Goal: Task Accomplishment & Management: Manage account settings

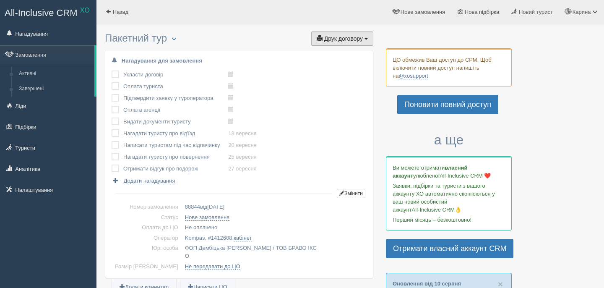
click at [337, 37] on span "Друк договору" at bounding box center [343, 38] width 39 height 7
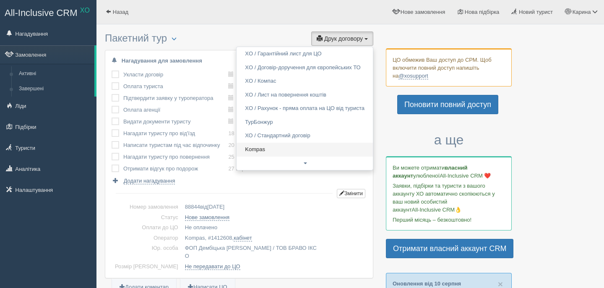
click at [274, 150] on link "Kompas" at bounding box center [304, 150] width 136 height 14
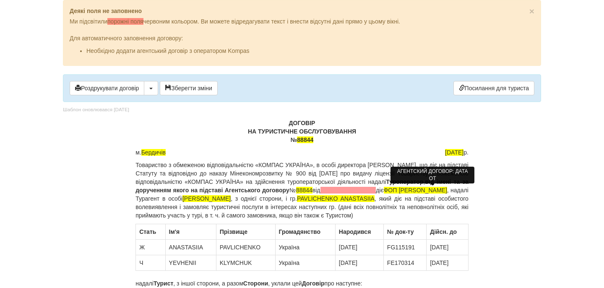
click at [376, 192] on span at bounding box center [348, 190] width 56 height 7
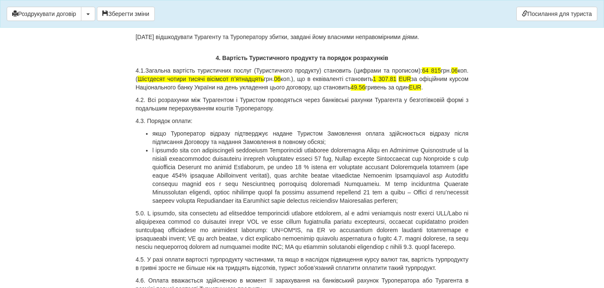
scroll to position [2373, 0]
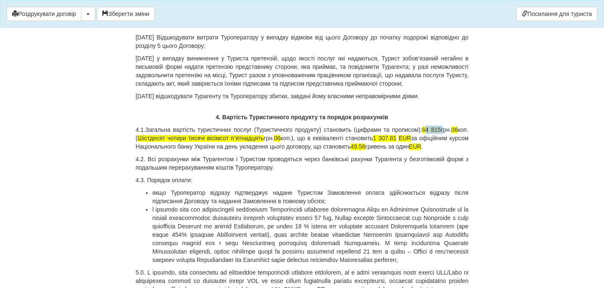
drag, startPoint x: 440, startPoint y: 196, endPoint x: 456, endPoint y: 197, distance: 16.4
click at [456, 151] on p "4.1.Загальна вартість туристичних послуг (Туристичного продукту) становить (циф…" at bounding box center [301, 137] width 333 height 25
click at [144, 151] on p "4.1.Загальна вартість туристичних послуг (Туристичного продукту) становить (циф…" at bounding box center [301, 137] width 333 height 25
drag, startPoint x: 193, startPoint y: 205, endPoint x: 297, endPoint y: 208, distance: 103.6
click at [297, 151] on p "4.1.Загальна вартість туристичних послуг (Туристичного продукту) становить (циф…" at bounding box center [301, 137] width 333 height 25
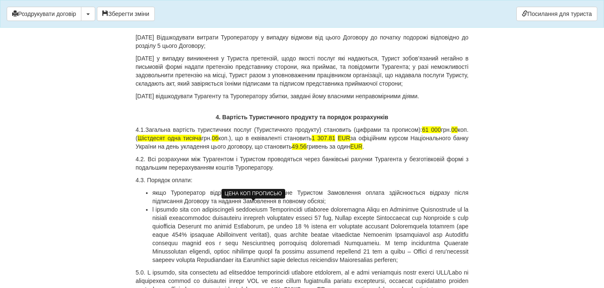
click at [218, 141] on span "06" at bounding box center [215, 138] width 7 height 7
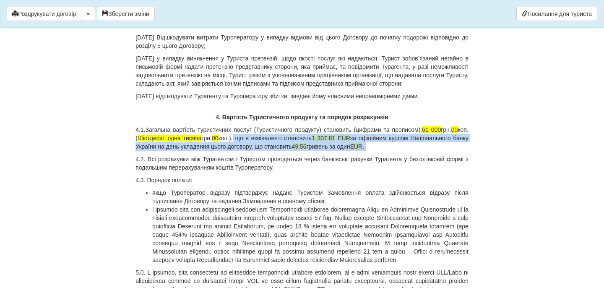
drag, startPoint x: 273, startPoint y: 206, endPoint x: 451, endPoint y: 213, distance: 178.3
click at [451, 151] on p "4.1.Загальна вартість туристичних послуг (Туристичного продукту) становить (циф…" at bounding box center [301, 137] width 333 height 25
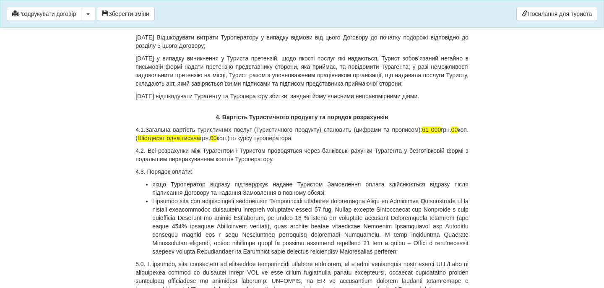
click at [335, 142] on p "4.1.Загальна вартість туристичних послуг (Туристичного продукту) становить (циф…" at bounding box center [301, 133] width 333 height 17
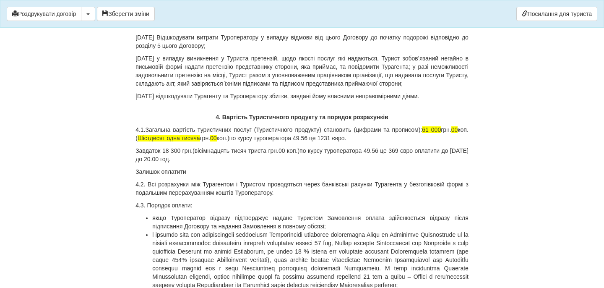
click at [163, 176] on p "Залишок оплатити" at bounding box center [301, 171] width 333 height 8
click at [219, 176] on p "Залишок 862 євро оплатити" at bounding box center [301, 171] width 333 height 8
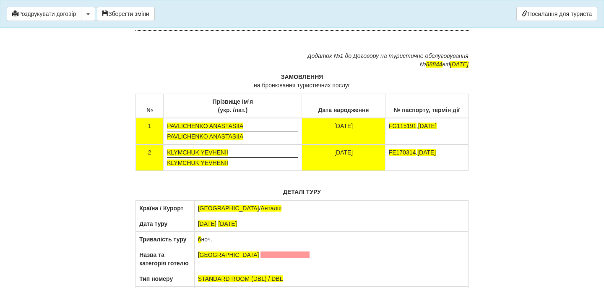
scroll to position [5023, 0]
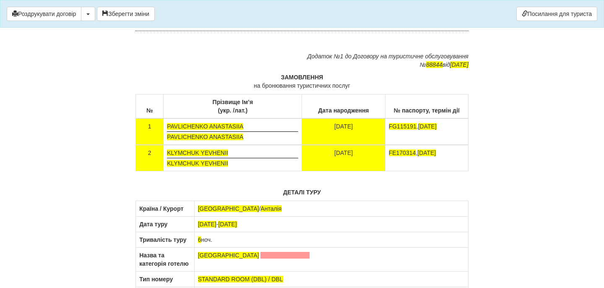
drag, startPoint x: 399, startPoint y: 127, endPoint x: 306, endPoint y: 102, distance: 95.8
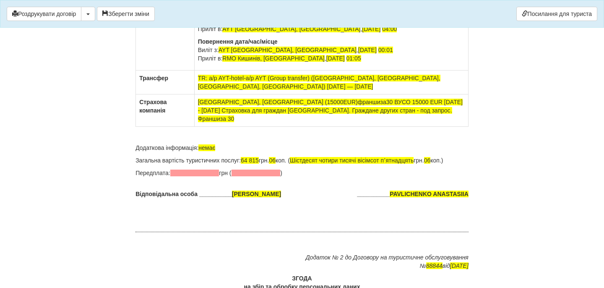
scroll to position [5244, 0]
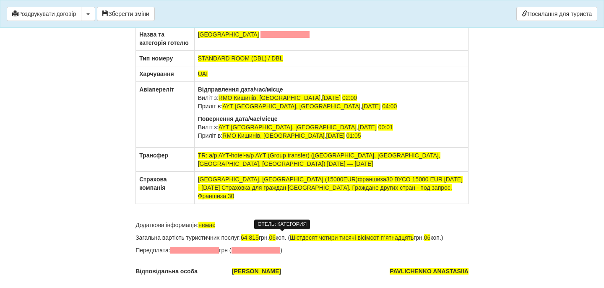
click at [268, 38] on span at bounding box center [284, 34] width 49 height 7
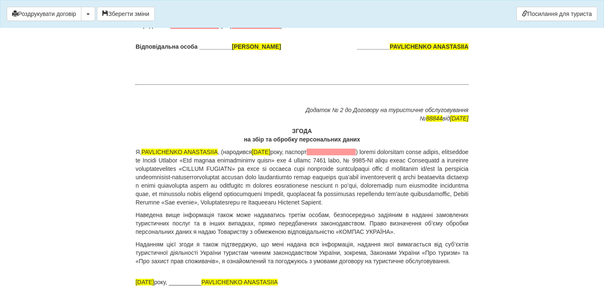
scroll to position [5476, 0]
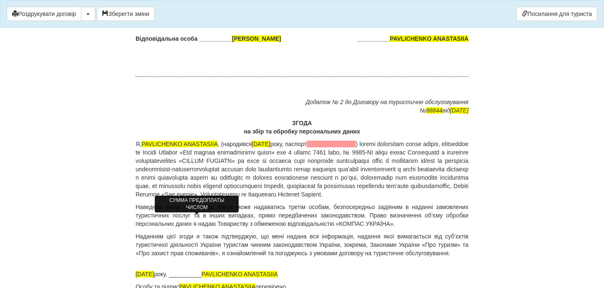
click at [203, 21] on span at bounding box center [194, 17] width 49 height 7
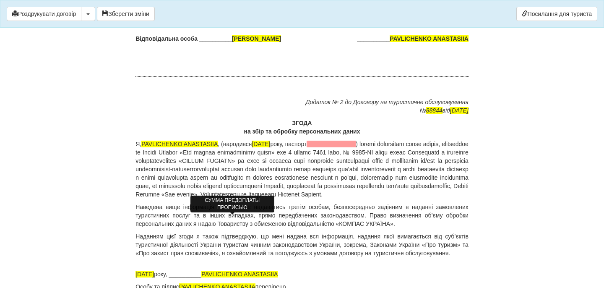
click at [219, 21] on span at bounding box center [224, 17] width 49 height 7
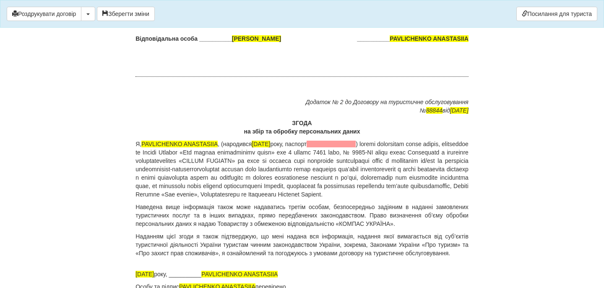
click at [325, 22] on p "Передплата: 18 300 грн ( вісімнадцять тисяч триста грн.00 коп. )" at bounding box center [301, 17] width 333 height 8
drag, startPoint x: 255, startPoint y: 199, endPoint x: 271, endPoint y: 200, distance: 15.5
click at [271, 9] on p "Загальна вартість туристичних послуг: 64 815 грн. 06 коп. ( Шістдесят чотири ти…" at bounding box center [301, 5] width 333 height 8
click at [275, 8] on span "06" at bounding box center [272, 5] width 7 height 7
drag, startPoint x: 345, startPoint y: 199, endPoint x: 444, endPoint y: 194, distance: 99.1
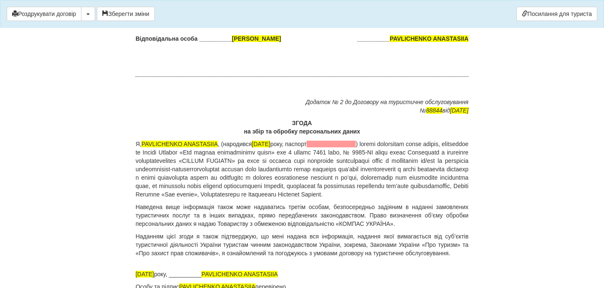
click at [445, 9] on p "Загальна вартість туристичних послуг: 61 000 грн. 00 коп. ( Шістдесят чотири ти…" at bounding box center [301, 5] width 333 height 8
click at [369, 8] on span "06" at bounding box center [365, 5] width 7 height 7
click at [330, 22] on p "Передплата: 18 300 грн ( вісімнадцять тисяч триста грн.00 коп. )." at bounding box center [301, 17] width 333 height 8
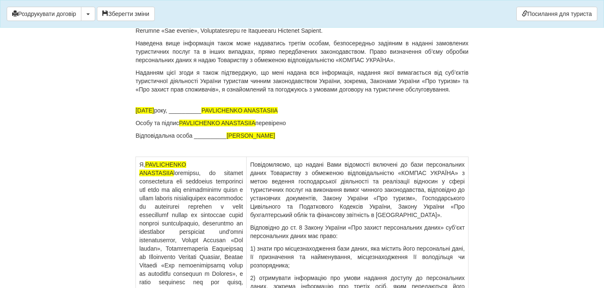
scroll to position [5647, 0]
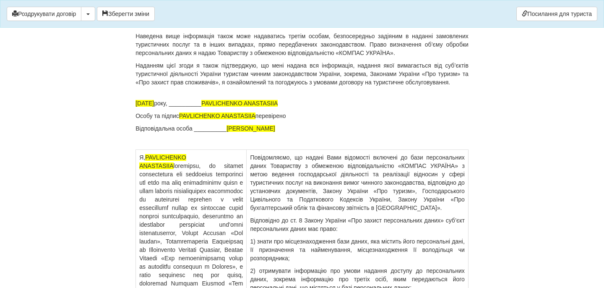
drag, startPoint x: 300, startPoint y: 168, endPoint x: 392, endPoint y: 165, distance: 92.3
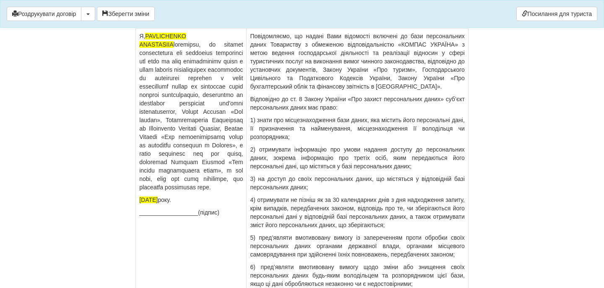
scroll to position [6196, 0]
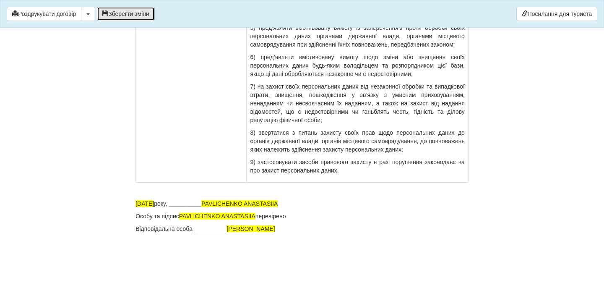
click at [145, 16] on button "Зберегти зміни" at bounding box center [126, 14] width 58 height 14
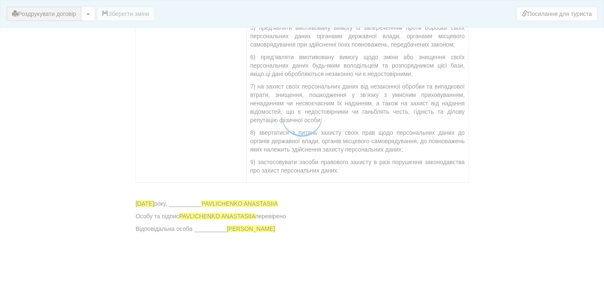
click at [70, 15] on button "Роздрукувати договір" at bounding box center [44, 14] width 75 height 14
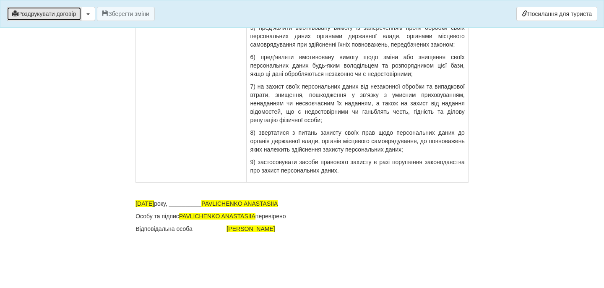
click at [53, 13] on button "Роздрукувати договір" at bounding box center [44, 14] width 75 height 14
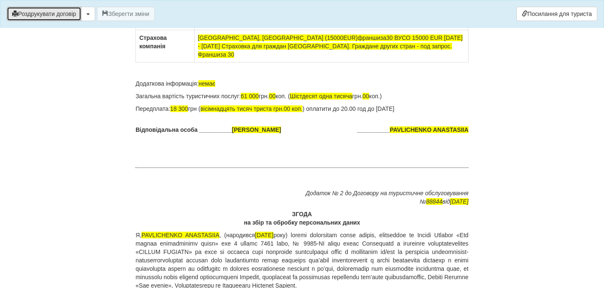
scroll to position [5391, 0]
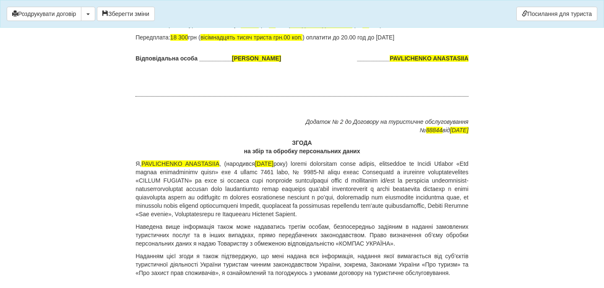
scroll to position [5456, 0]
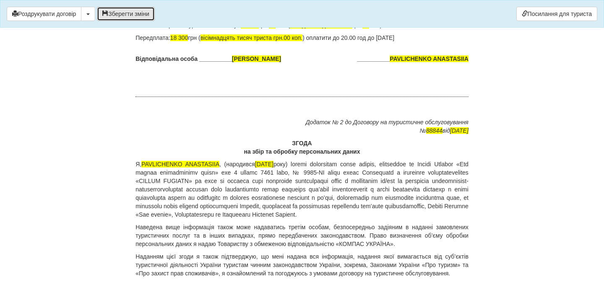
click at [132, 14] on button "Зберегти зміни" at bounding box center [126, 14] width 58 height 14
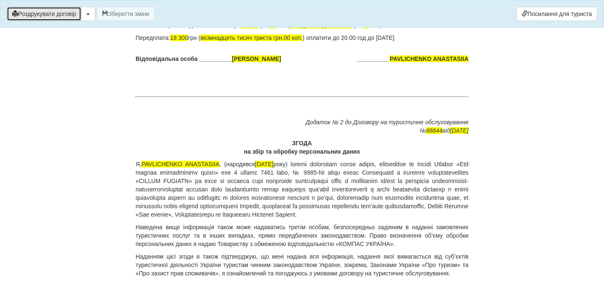
click at [76, 15] on button "Роздрукувати договір" at bounding box center [44, 14] width 75 height 14
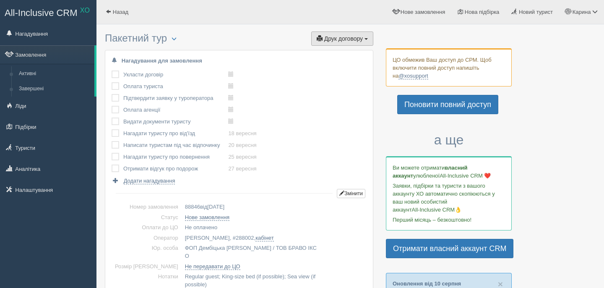
click at [336, 33] on button "Друк договору Друк" at bounding box center [342, 38] width 62 height 14
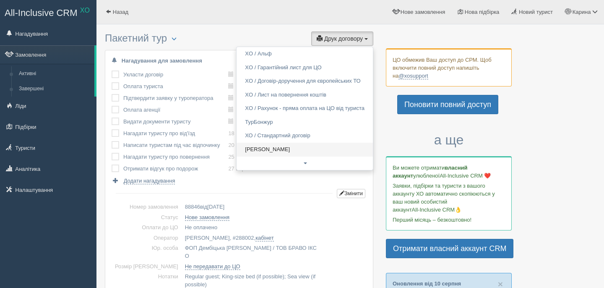
click at [262, 152] on link "Alf" at bounding box center [304, 150] width 136 height 14
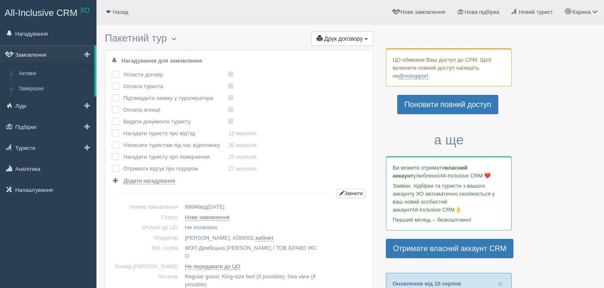
click at [64, 56] on link "Замовлення" at bounding box center [47, 54] width 94 height 18
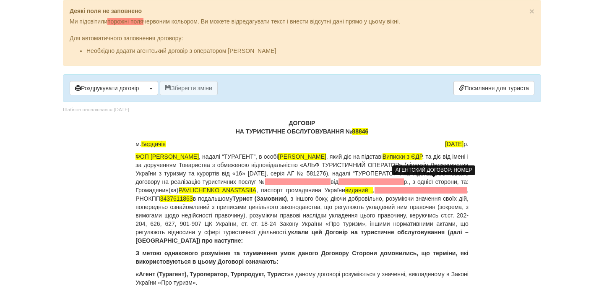
click at [330, 180] on span at bounding box center [297, 181] width 65 height 7
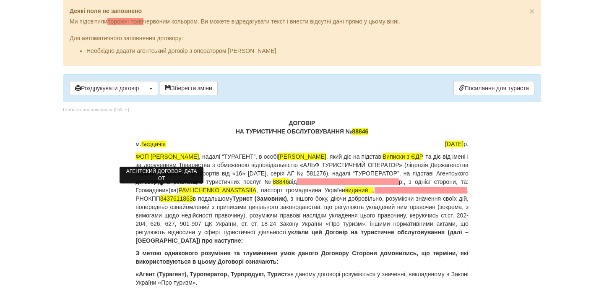
click at [297, 185] on span at bounding box center [348, 181] width 102 height 7
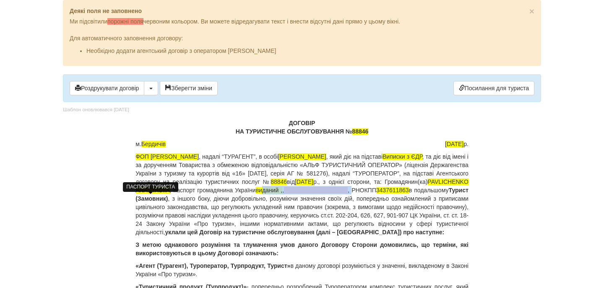
drag, startPoint x: 239, startPoint y: 200, endPoint x: 133, endPoint y: 200, distance: 106.1
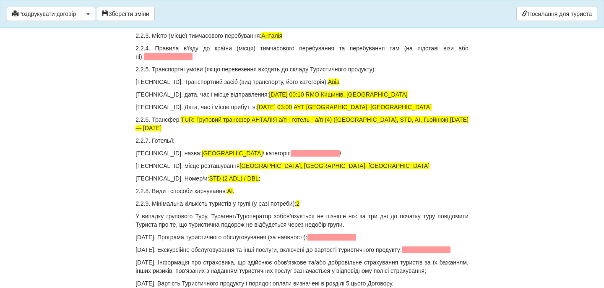
scroll to position [1028, 0]
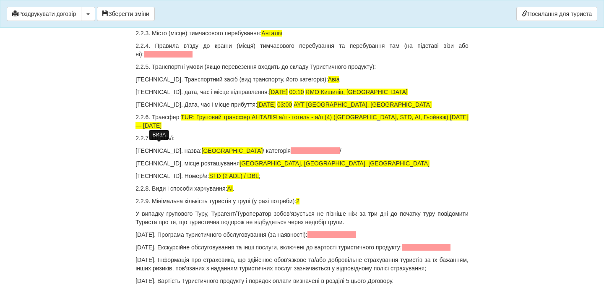
click at [153, 57] on span at bounding box center [168, 54] width 49 height 7
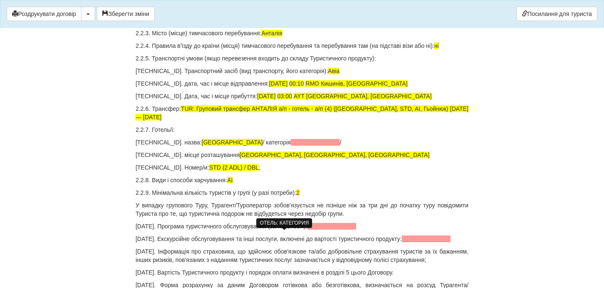
click at [291, 145] on span at bounding box center [315, 142] width 49 height 7
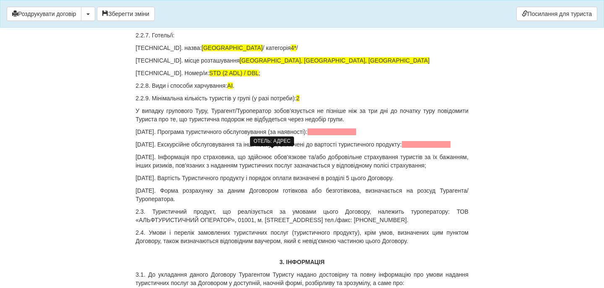
scroll to position [1153, 0]
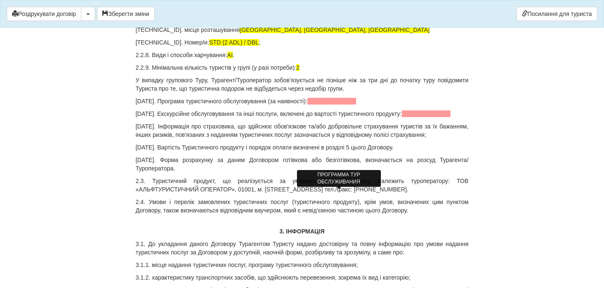
click at [332, 104] on span at bounding box center [331, 101] width 49 height 7
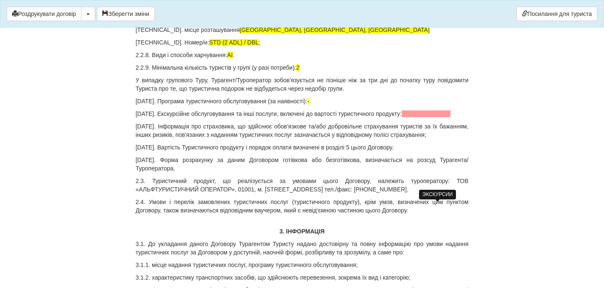
click at [424, 117] on span at bounding box center [426, 113] width 49 height 7
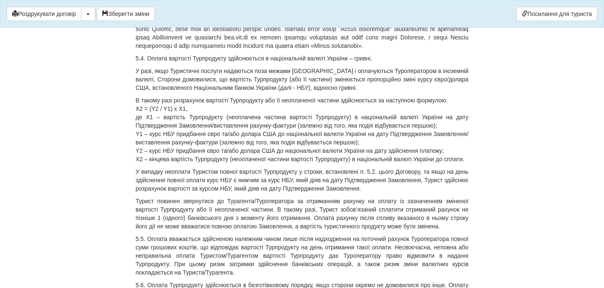
scroll to position [3526, 0]
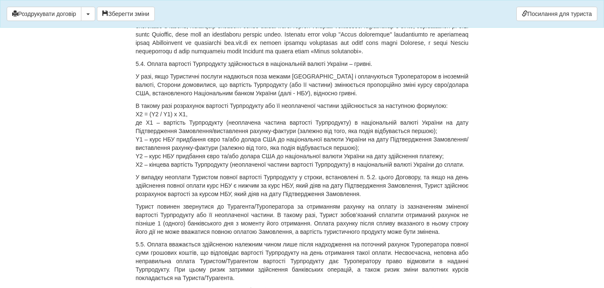
drag, startPoint x: 171, startPoint y: 122, endPoint x: 188, endPoint y: 122, distance: 17.2
drag, startPoint x: 224, startPoint y: 124, endPoint x: 312, endPoint y: 124, distance: 87.6
drag, startPoint x: 166, startPoint y: 123, endPoint x: 462, endPoint y: 133, distance: 297.0
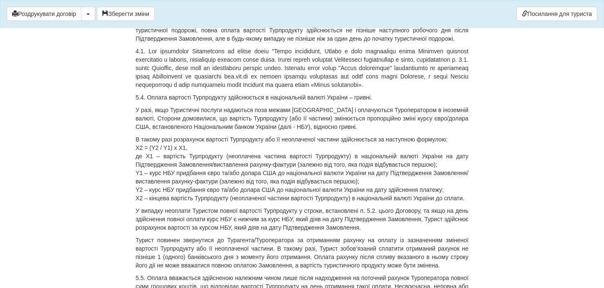
click at [329, 17] on span at bounding box center [344, 13] width 60 height 7
drag, startPoint x: 291, startPoint y: 224, endPoint x: 370, endPoint y: 225, distance: 79.2
click at [371, 43] on p "Повна оплата вартості послуг здійснюється Туристом у строк до , якщо інші термі…" at bounding box center [301, 26] width 333 height 34
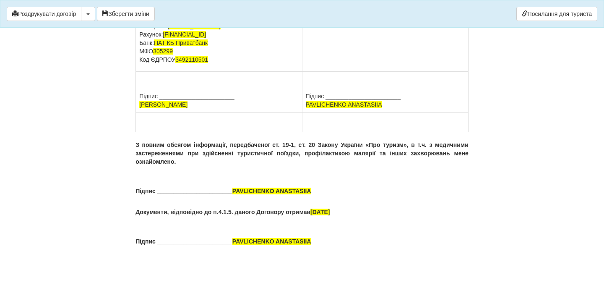
scroll to position [6340, 0]
click at [377, 22] on p "ПІБ PAVLICHENKO ANASTASIIA Адреса Паспорт виданий , Тел." at bounding box center [385, 5] width 159 height 34
drag, startPoint x: 373, startPoint y: 164, endPoint x: 304, endPoint y: 148, distance: 70.0
click at [304, 72] on td "ТУРИСТ (ЗАМОВНИК): ПІБ PAVLICHENKO ANASTASIIA Адреса Паспорт виданий , Тел." at bounding box center [385, 21] width 166 height 99
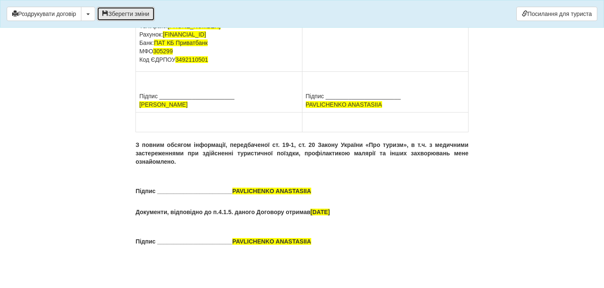
click at [151, 12] on button "Зберегти зміни" at bounding box center [126, 14] width 58 height 14
click at [87, 11] on button "button" at bounding box center [88, 14] width 14 height 14
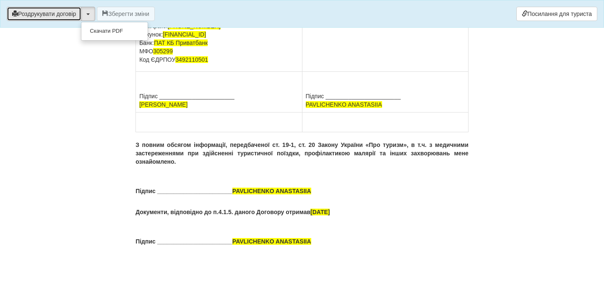
click at [70, 11] on button "Роздрукувати договір" at bounding box center [44, 14] width 75 height 14
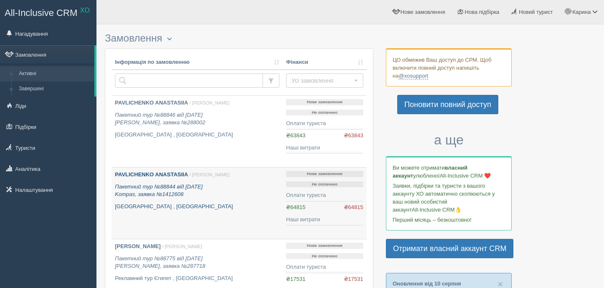
click at [173, 170] on link "PAVLICHENKO ANASTASIIA / [PERSON_NAME] Пакетний тур №88844 від [DATE] Kompas, з…" at bounding box center [197, 202] width 171 height 71
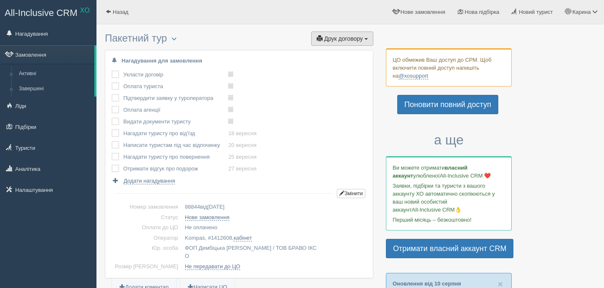
click at [348, 43] on button "Друк договору Друк" at bounding box center [342, 38] width 62 height 14
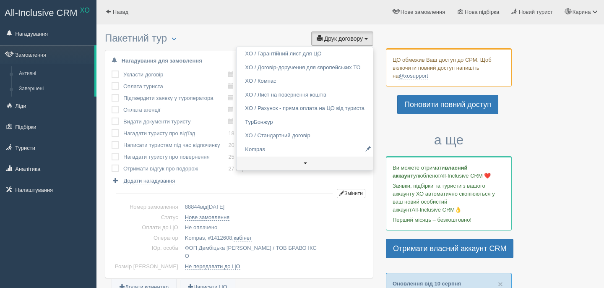
click at [280, 156] on link at bounding box center [304, 163] width 136 height 14
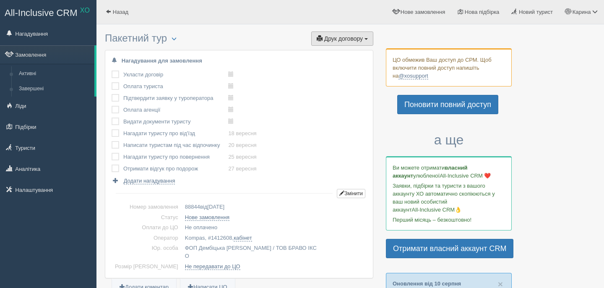
click at [341, 39] on span "Друк договору" at bounding box center [343, 38] width 39 height 7
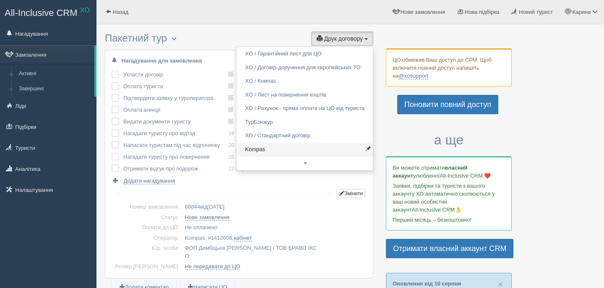
click at [286, 148] on link "Kompas" at bounding box center [304, 150] width 136 height 14
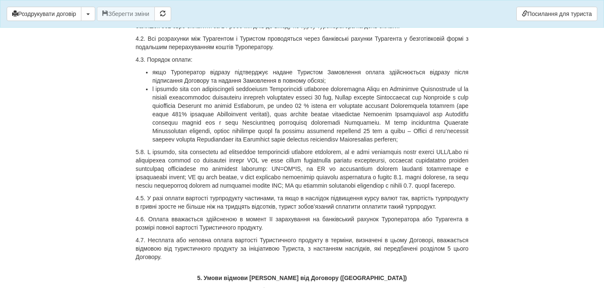
scroll to position [2445, 0]
drag, startPoint x: 436, startPoint y: 49, endPoint x: 440, endPoint y: 96, distance: 47.6
copy div "61 000 грн. 00 коп. ( Шістдесят одна тисяча грн. 00 коп.)по курсу туроператора …"
